Goal: Transaction & Acquisition: Purchase product/service

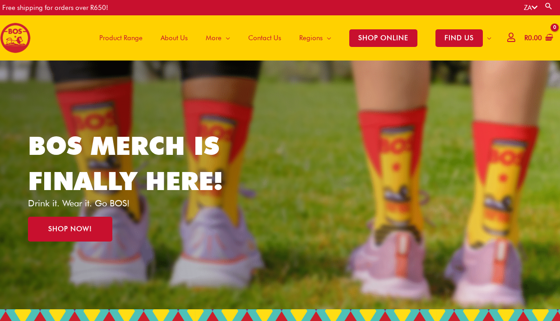
click at [130, 36] on span "Product Range" at bounding box center [120, 37] width 43 height 27
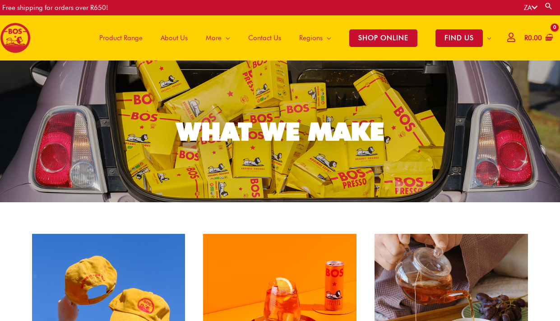
scroll to position [147, 0]
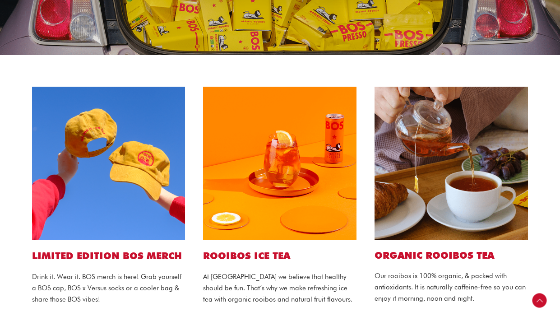
click at [287, 194] on img at bounding box center [279, 163] width 153 height 153
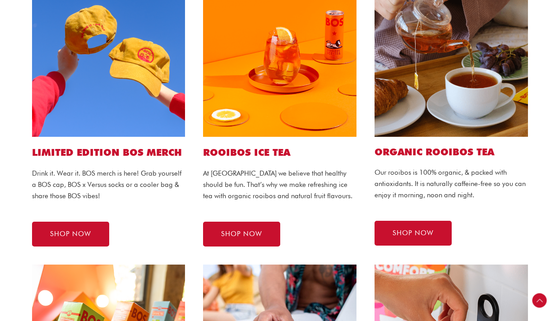
scroll to position [255, 0]
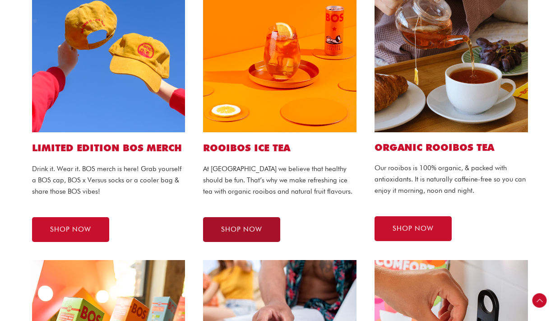
click at [247, 227] on span "SHOP NOW" at bounding box center [241, 229] width 41 height 7
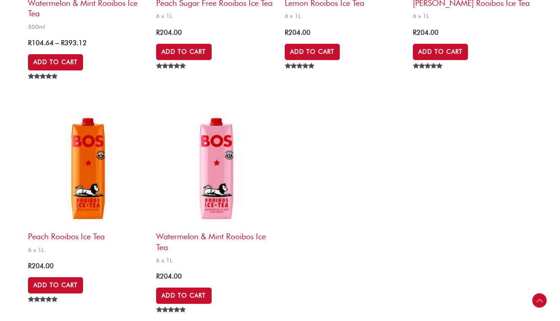
scroll to position [1838, 0]
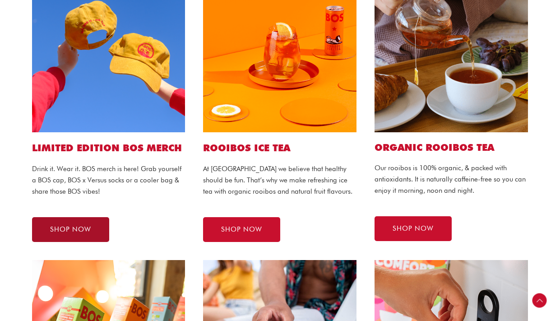
click at [81, 222] on link "SHOP NOW" at bounding box center [70, 229] width 77 height 25
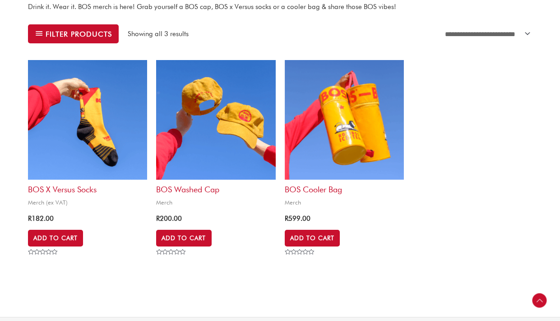
scroll to position [390, 0]
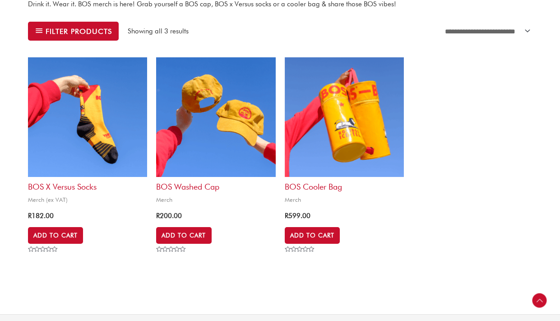
click at [334, 155] on img at bounding box center [344, 116] width 119 height 119
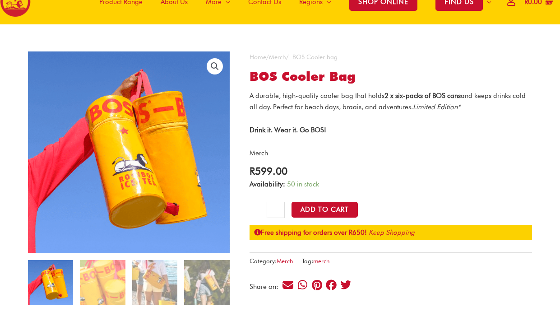
scroll to position [27, 0]
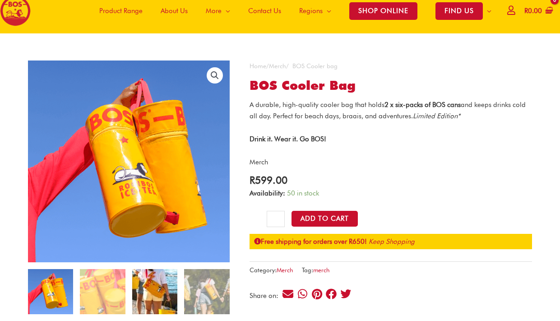
click at [152, 277] on img at bounding box center [154, 291] width 45 height 45
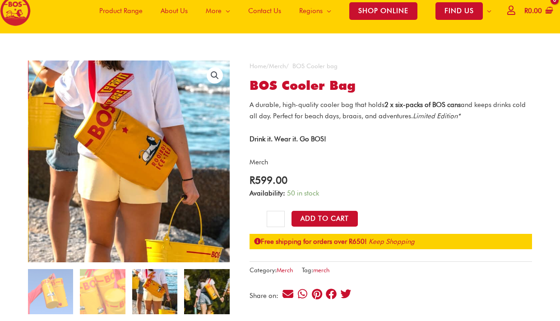
click at [197, 284] on img at bounding box center [206, 291] width 45 height 45
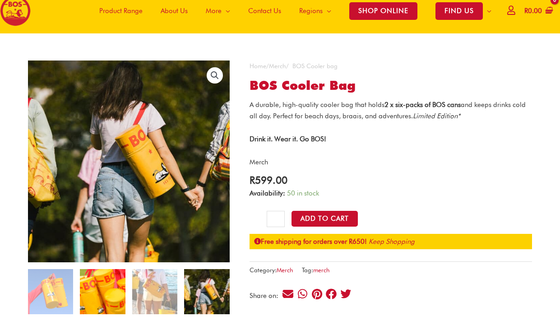
click at [101, 288] on img at bounding box center [102, 291] width 45 height 45
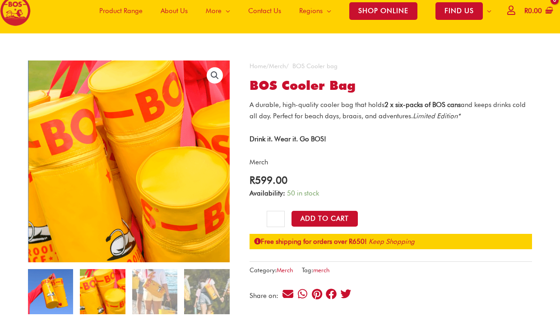
click at [58, 291] on img at bounding box center [50, 291] width 45 height 45
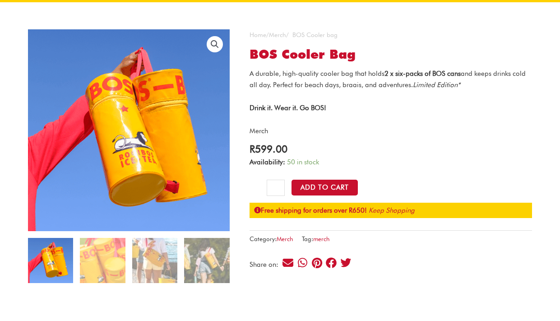
scroll to position [0, 0]
